Goal: Entertainment & Leisure: Consume media (video, audio)

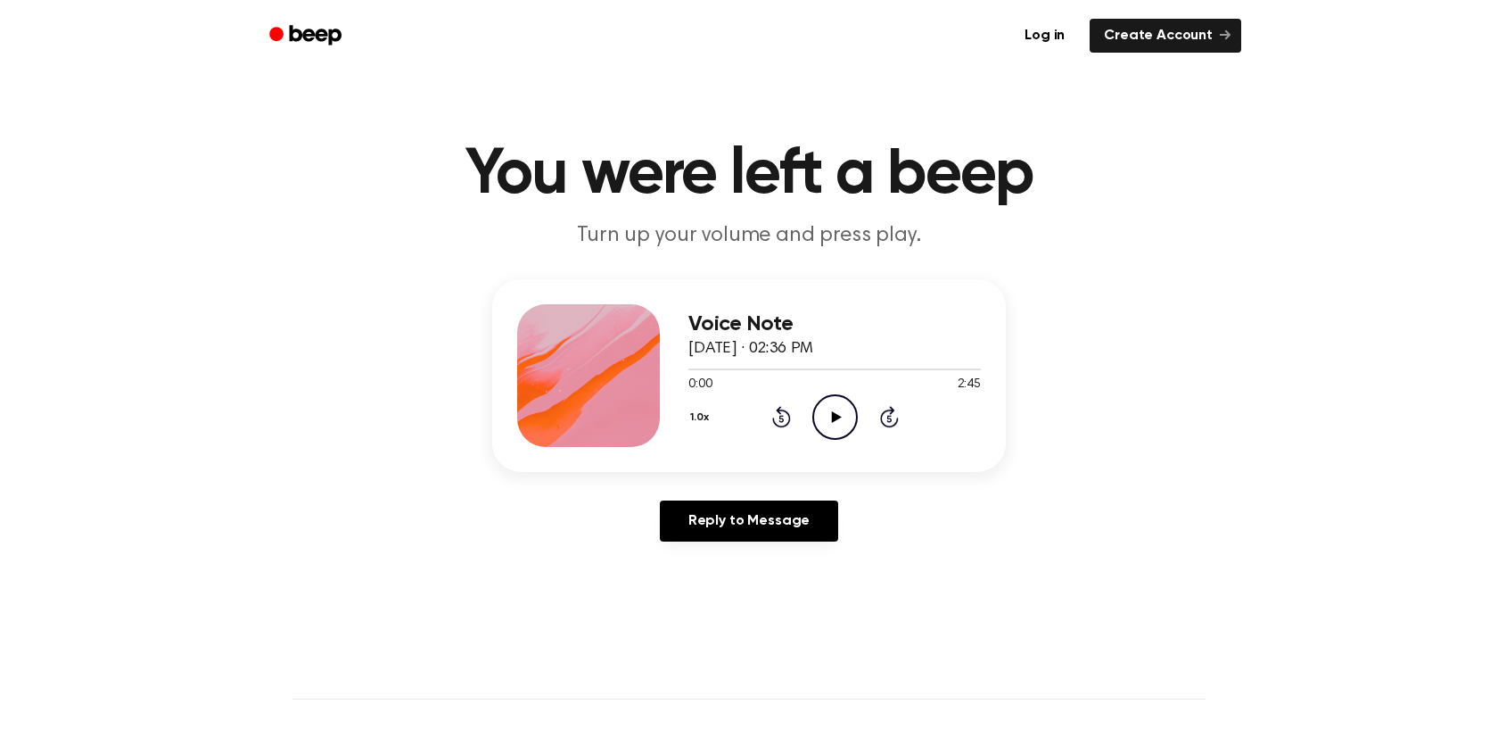
click at [838, 415] on icon at bounding box center [836, 417] width 10 height 12
click at [838, 415] on icon "Pause Audio" at bounding box center [834, 416] width 45 height 45
click at [838, 415] on icon at bounding box center [836, 417] width 10 height 12
click at [838, 415] on icon "Pause Audio" at bounding box center [834, 416] width 45 height 45
click at [838, 415] on icon at bounding box center [836, 417] width 10 height 12
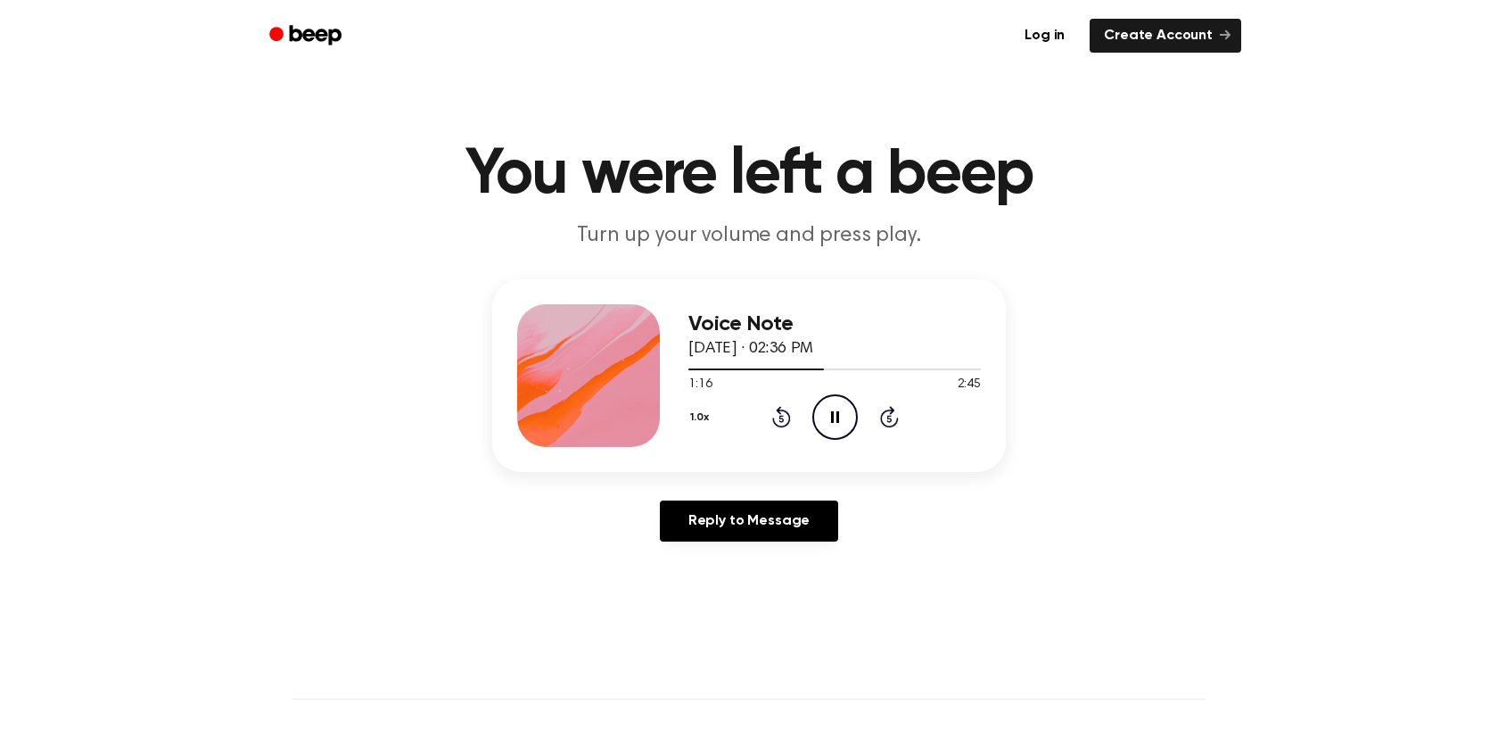
click at [831, 413] on icon at bounding box center [835, 417] width 8 height 12
click at [831, 413] on icon "Play Audio" at bounding box center [834, 416] width 45 height 45
click at [841, 417] on icon "Play Audio" at bounding box center [834, 416] width 45 height 45
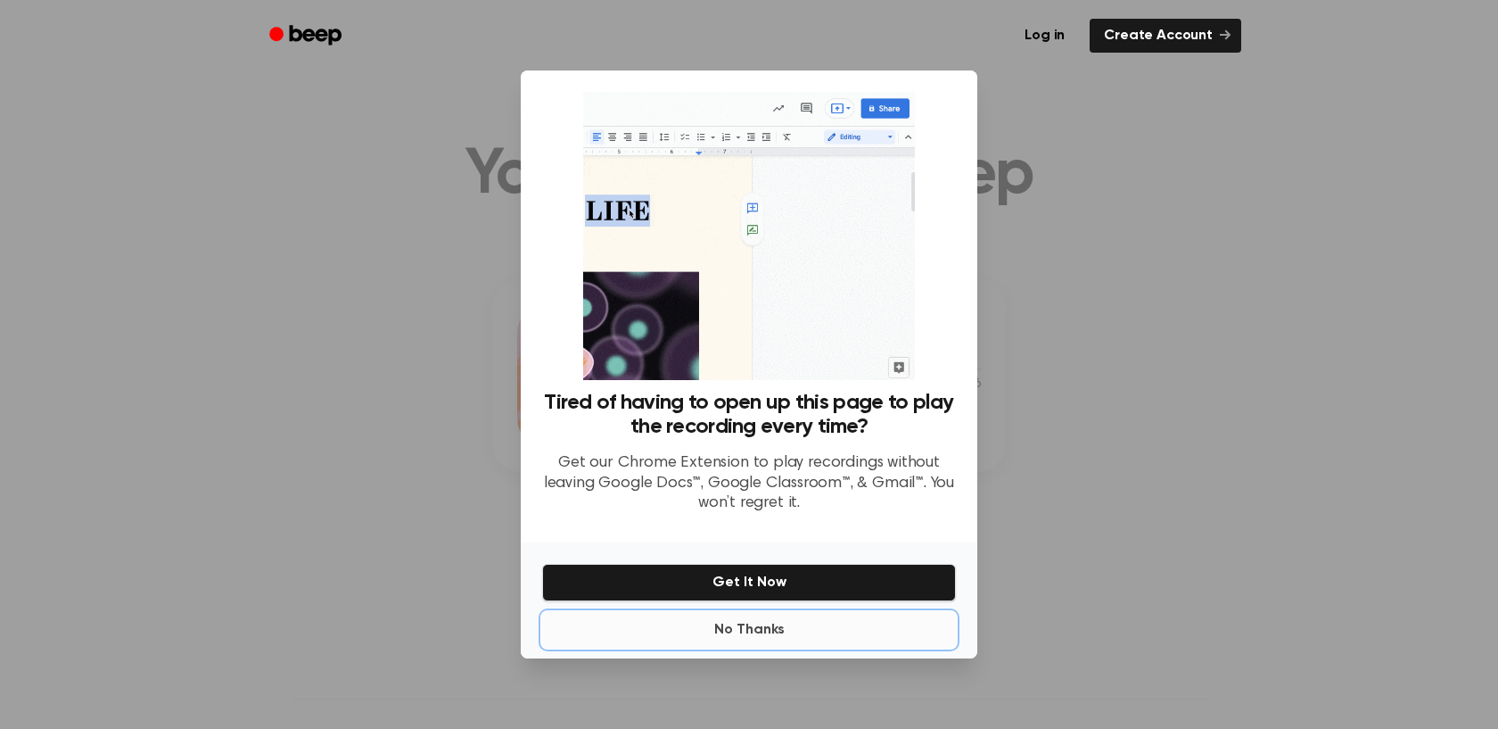
click at [735, 628] on button "No Thanks" at bounding box center [749, 630] width 414 height 36
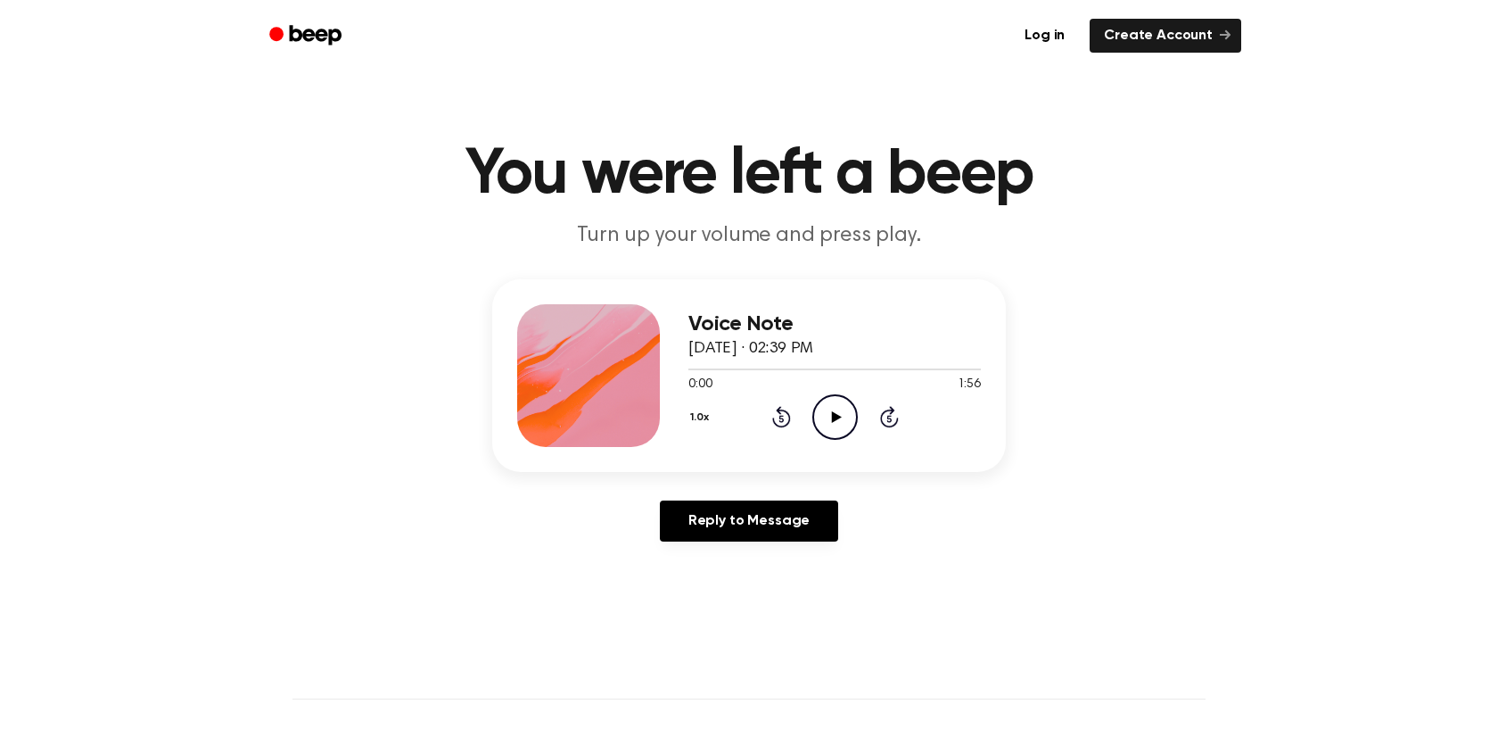
click at [855, 403] on icon "Play Audio" at bounding box center [834, 416] width 45 height 45
